Goal: Obtain resource: Obtain resource

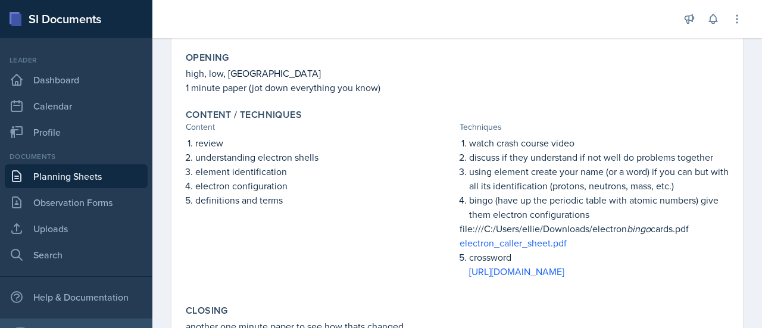
scroll to position [221, 0]
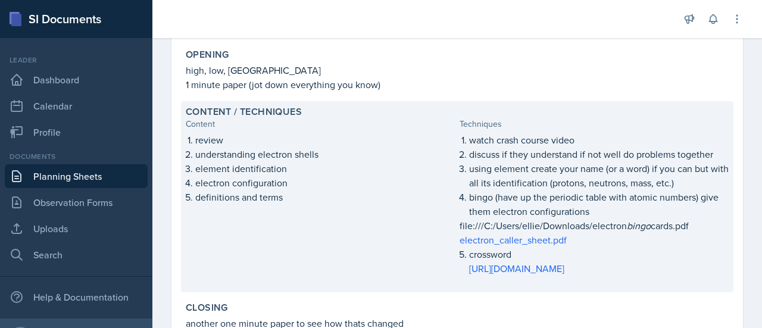
click at [590, 239] on p "electron_caller_sheet.pdf" at bounding box center [593, 240] width 269 height 14
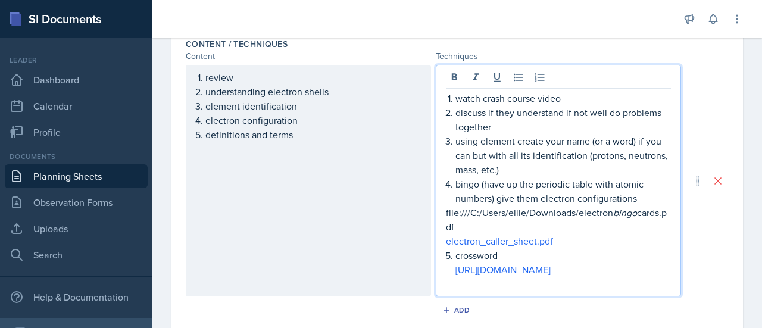
scroll to position [407, 0]
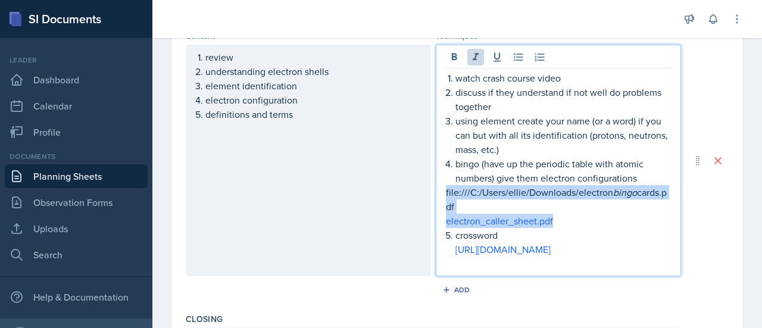
drag, startPoint x: 442, startPoint y: 195, endPoint x: 558, endPoint y: 220, distance: 118.7
click at [558, 220] on div "watch crash course video discuss if they understand if not well do problems tog…" at bounding box center [558, 171] width 225 height 200
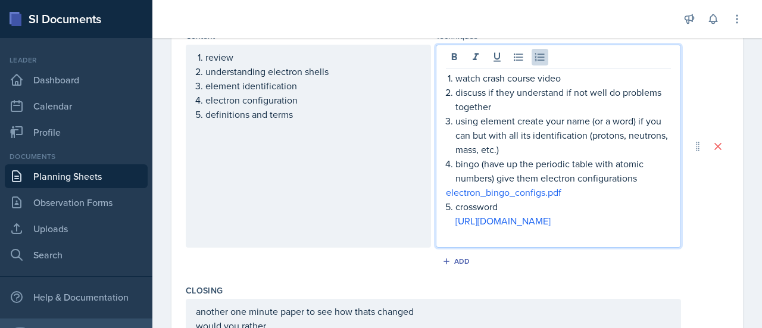
click at [546, 228] on p "[URL][DOMAIN_NAME]" at bounding box center [562, 221] width 215 height 14
click at [524, 191] on link "electron_bingo_configs.pdf" at bounding box center [503, 192] width 115 height 13
click at [570, 193] on p "electron_bingo_configs.pdf" at bounding box center [558, 192] width 225 height 14
click at [743, 304] on div "Date August 27th, 2025 August 2025 27 28 29 30 31 1 2 3 4 5 6 7 8 9 10 11 12 13…" at bounding box center [456, 106] width 609 height 841
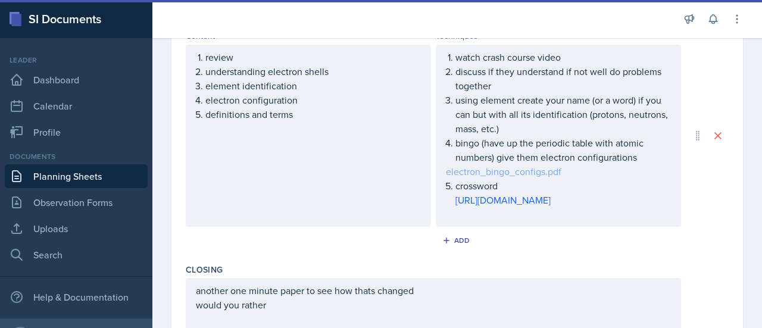
click at [537, 170] on div "watch crash course video discuss if they understand if not well do problems tog…" at bounding box center [558, 135] width 225 height 171
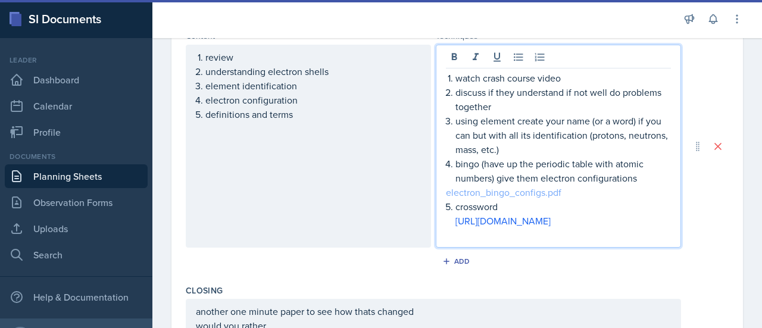
click at [517, 194] on link "electron_bingo_configs.pdf" at bounding box center [503, 192] width 115 height 13
click at [518, 194] on link "electron_bingo_configs.pdf" at bounding box center [503, 192] width 115 height 13
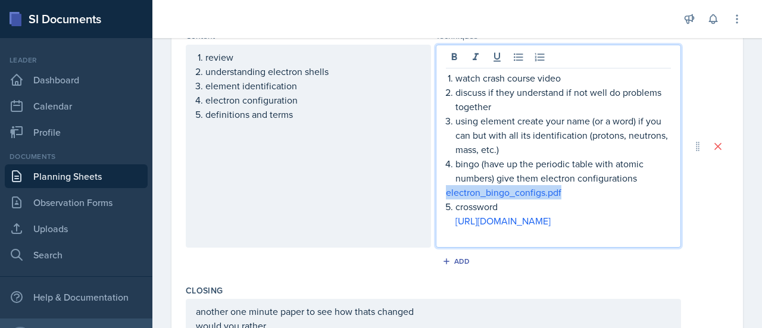
click at [607, 190] on p "electron_bingo_configs.pdf" at bounding box center [558, 192] width 225 height 14
click at [511, 192] on link "electron_bingo_configs.pdf" at bounding box center [503, 192] width 115 height 13
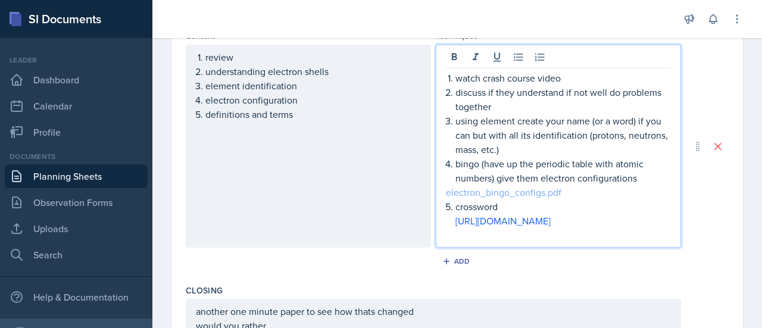
click at [511, 192] on link "electron_bingo_configs.pdf" at bounding box center [503, 192] width 115 height 13
click at [446, 191] on link "electron_bingo_configs.pdf" at bounding box center [503, 192] width 115 height 13
click at [455, 187] on link "electron_bingo_configs.pdf" at bounding box center [503, 192] width 115 height 13
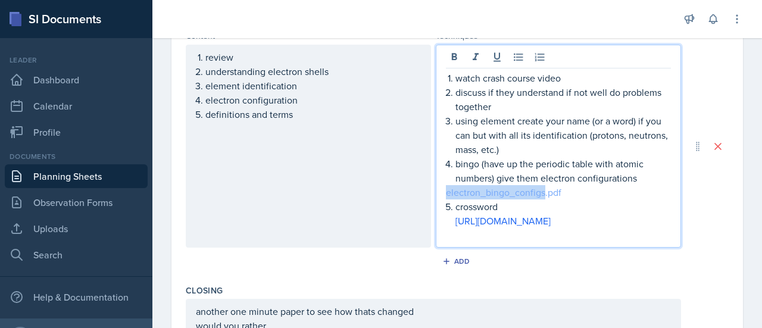
click at [455, 187] on link "electron_bingo_configs.pdf" at bounding box center [503, 192] width 115 height 13
click at [496, 220] on link "[URL][DOMAIN_NAME]" at bounding box center [502, 220] width 95 height 13
click at [564, 190] on p "electron_bingo_configs.pdf" at bounding box center [558, 192] width 225 height 14
drag, startPoint x: 562, startPoint y: 190, endPoint x: 431, endPoint y: 189, distance: 131.5
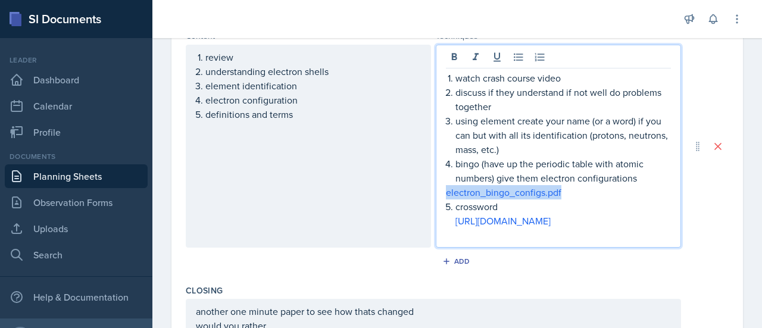
click at [436, 189] on div "watch crash course video discuss if they understand if not well do problems tog…" at bounding box center [558, 146] width 245 height 203
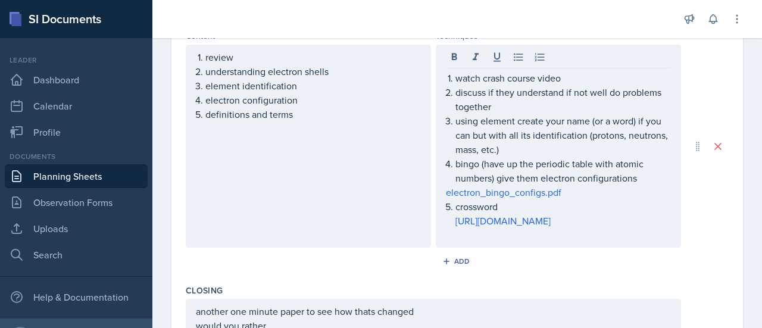
click at [436, 189] on div "watch crash course video discuss if they understand if not well do problems tog…" at bounding box center [558, 146] width 245 height 203
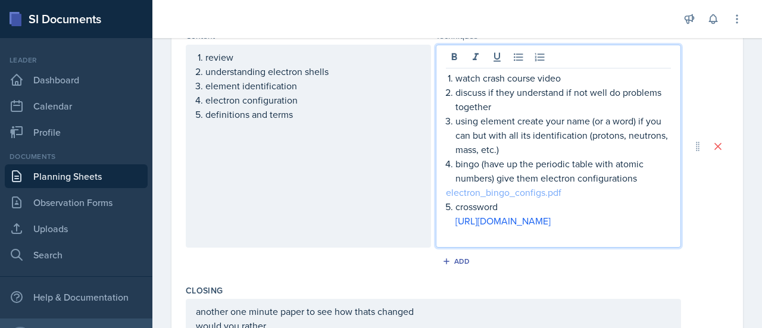
click at [486, 192] on link "electron_bingo_configs.pdf" at bounding box center [503, 192] width 115 height 13
click at [567, 199] on p "crossword" at bounding box center [562, 206] width 215 height 14
click at [525, 189] on link "electron_bingo_configs.pdf" at bounding box center [503, 192] width 115 height 13
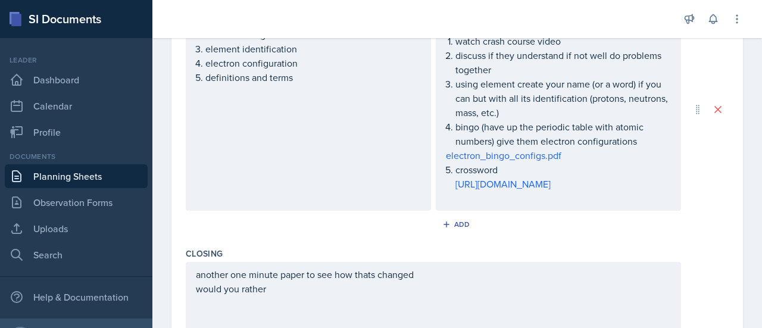
scroll to position [420, 0]
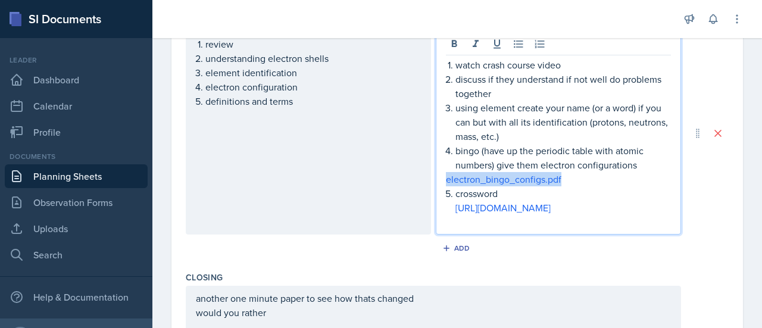
drag, startPoint x: 558, startPoint y: 182, endPoint x: 424, endPoint y: 184, distance: 133.9
click at [424, 184] on div "review understanding electron shells element identification electron configurat…" at bounding box center [433, 133] width 495 height 203
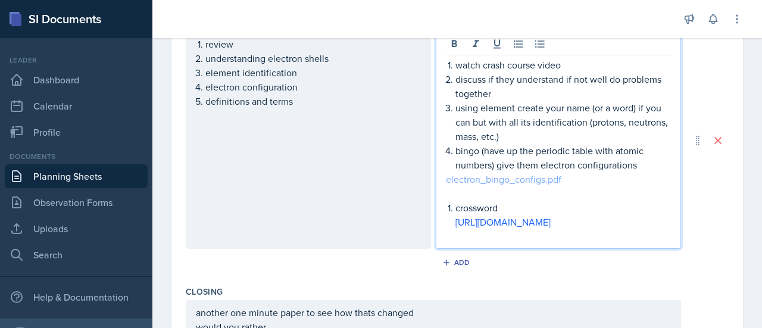
click at [523, 179] on link "electron_bingo_configs.pdf" at bounding box center [503, 179] width 115 height 13
click at [518, 243] on p at bounding box center [562, 236] width 215 height 14
click at [612, 281] on div "Content / Techniques Content Techniques review understanding electron shells el…" at bounding box center [457, 140] width 543 height 281
click at [508, 160] on div "watch crash course video discuss if they understand if not well do problems tog…" at bounding box center [558, 151] width 225 height 186
drag, startPoint x: 523, startPoint y: 178, endPoint x: 551, endPoint y: 172, distance: 28.6
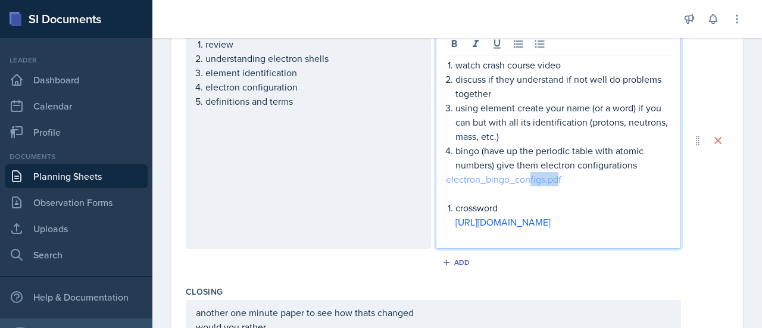
click at [551, 173] on link "electron_bingo_configs.pdf" at bounding box center [503, 179] width 115 height 13
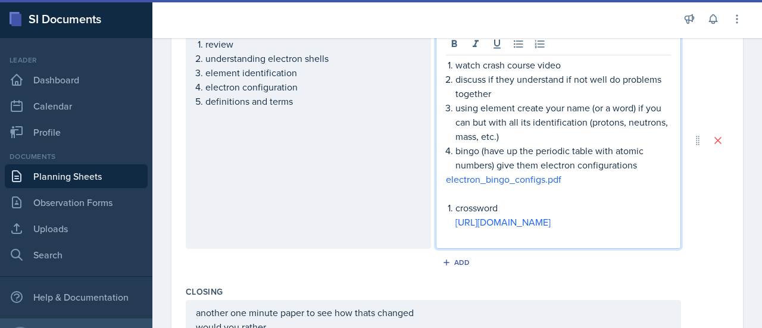
click at [498, 193] on p at bounding box center [558, 193] width 225 height 14
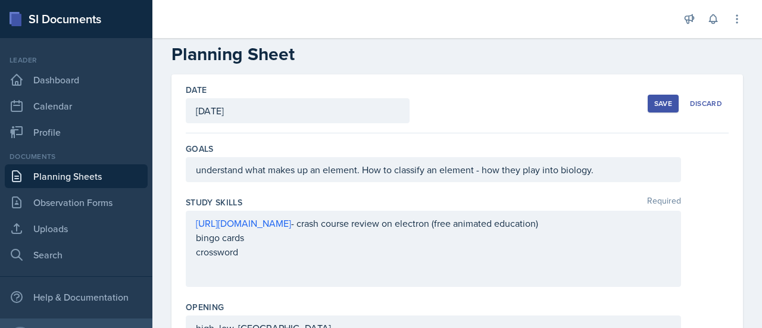
scroll to position [0, 0]
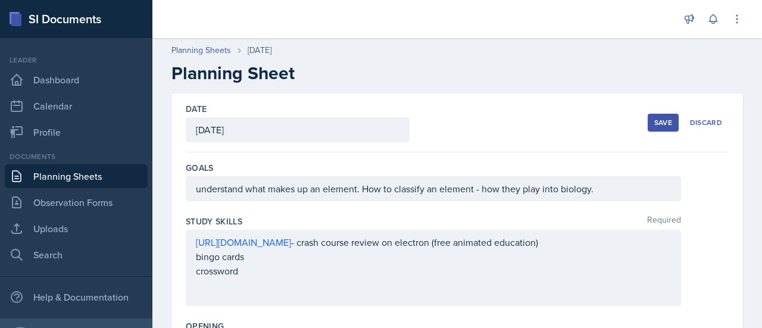
click at [654, 118] on div "Save" at bounding box center [663, 123] width 18 height 10
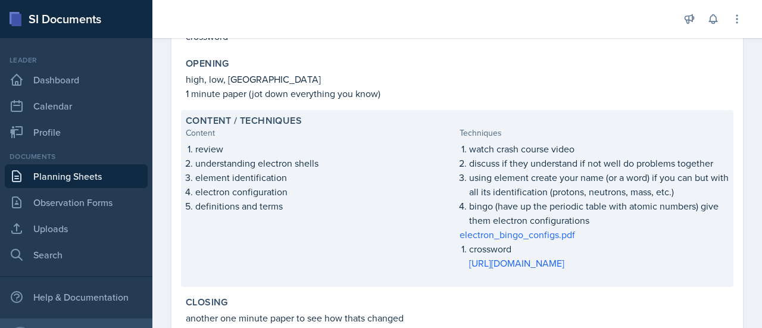
scroll to position [212, 0]
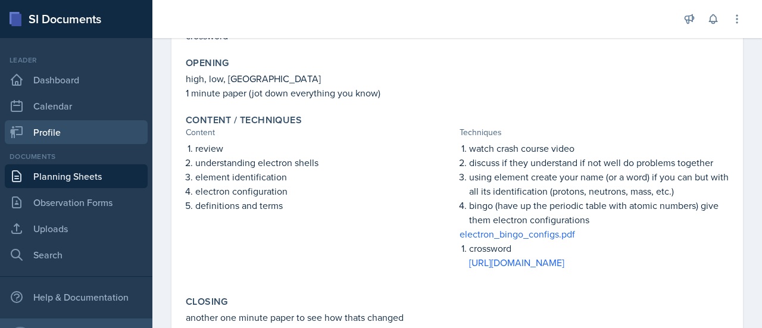
click at [82, 123] on link "Profile" at bounding box center [76, 132] width 143 height 24
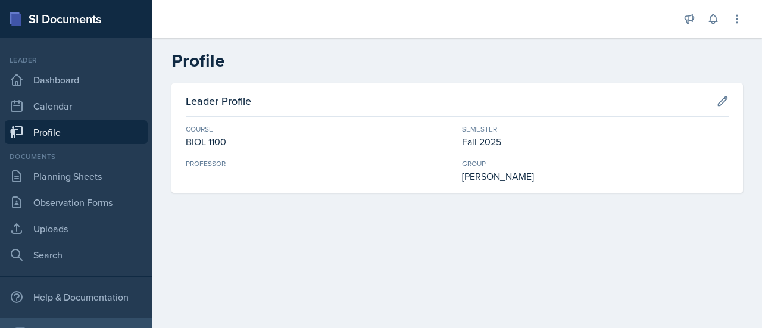
scroll to position [28, 0]
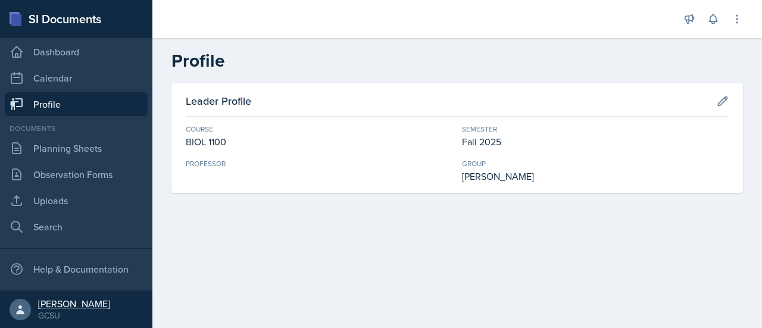
click at [60, 306] on div "[PERSON_NAME]" at bounding box center [74, 304] width 72 height 12
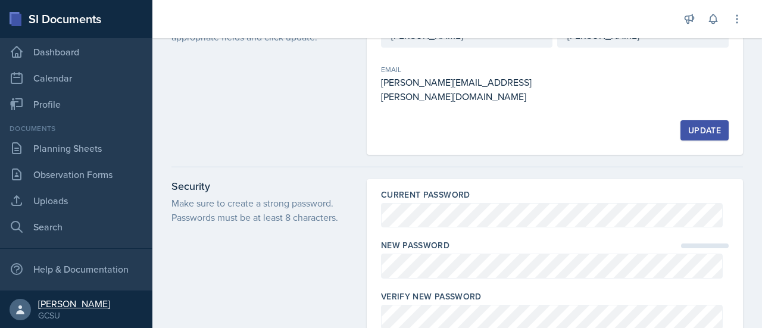
scroll to position [66, 0]
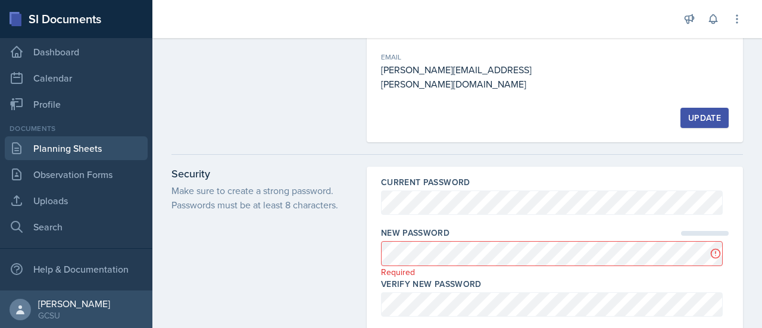
click at [96, 149] on link "Planning Sheets" at bounding box center [76, 148] width 143 height 24
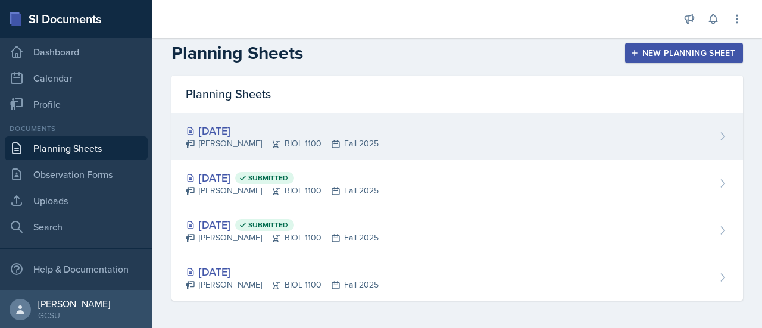
click at [244, 127] on div "[DATE]" at bounding box center [282, 131] width 193 height 16
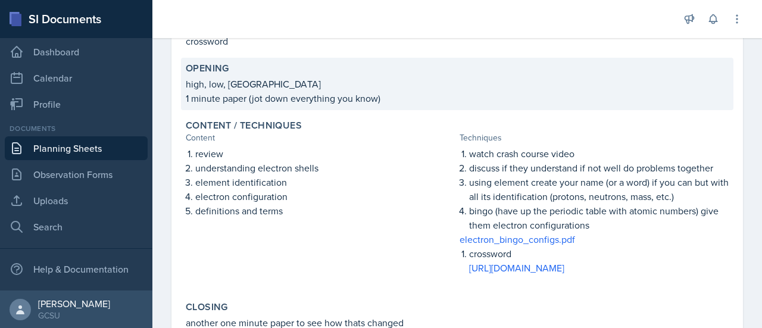
scroll to position [261, 0]
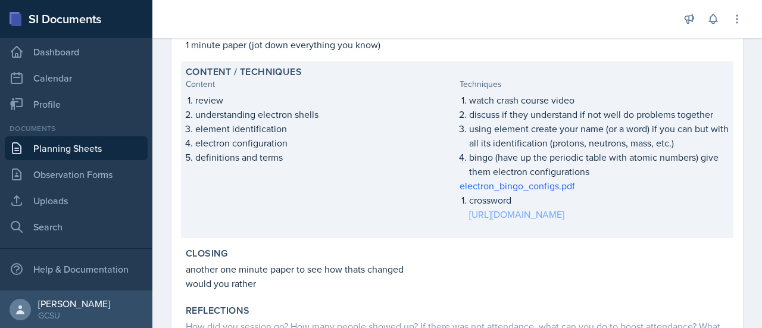
click at [564, 213] on link "[URL][DOMAIN_NAME]" at bounding box center [516, 214] width 95 height 13
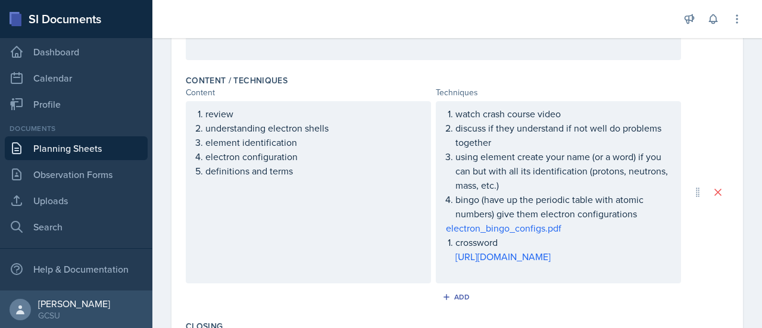
click at [584, 225] on p "electron_bingo_configs.pdf" at bounding box center [558, 228] width 225 height 14
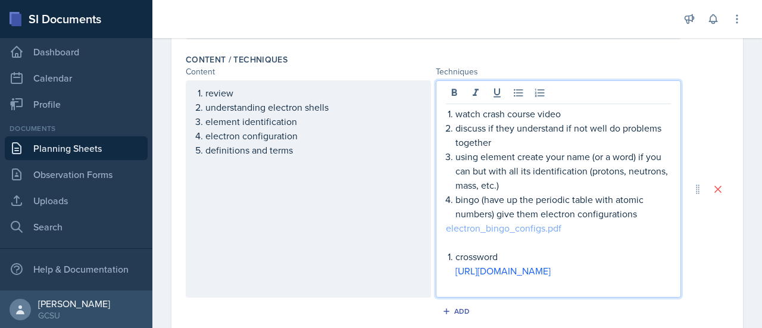
drag, startPoint x: 469, startPoint y: 242, endPoint x: 451, endPoint y: 224, distance: 24.8
click at [590, 242] on p at bounding box center [558, 242] width 225 height 14
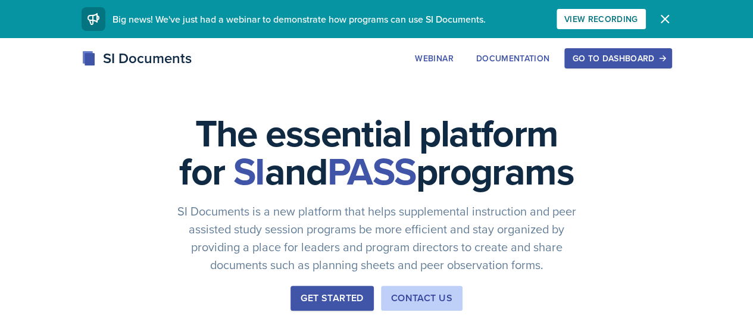
click at [661, 59] on div "Go to Dashboard" at bounding box center [618, 59] width 92 height 10
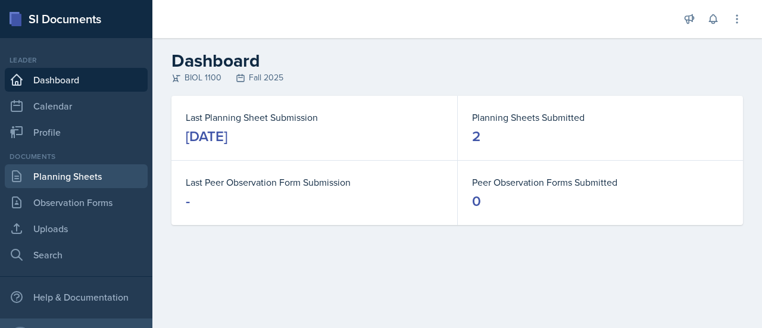
click at [45, 176] on link "Planning Sheets" at bounding box center [76, 176] width 143 height 24
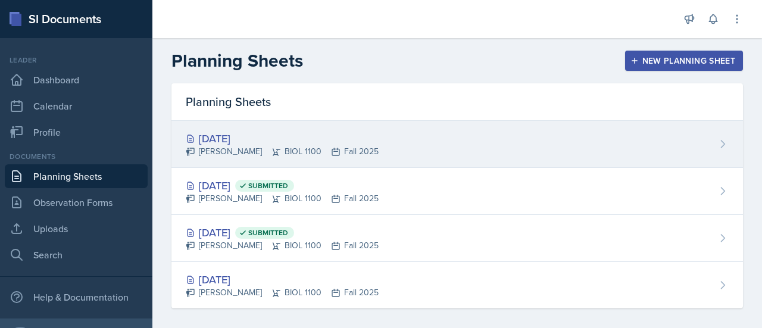
click at [200, 136] on div "[DATE]" at bounding box center [282, 138] width 193 height 16
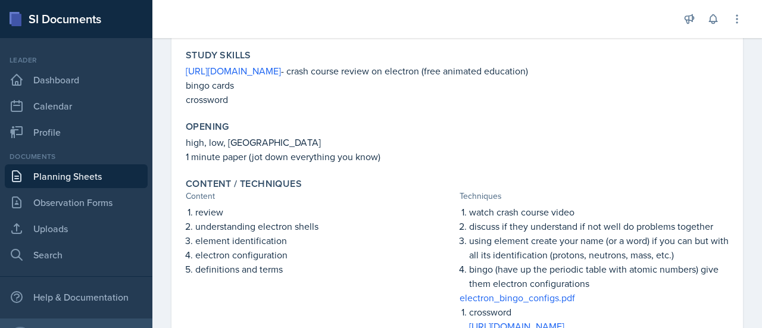
scroll to position [149, 0]
